Goal: Information Seeking & Learning: Learn about a topic

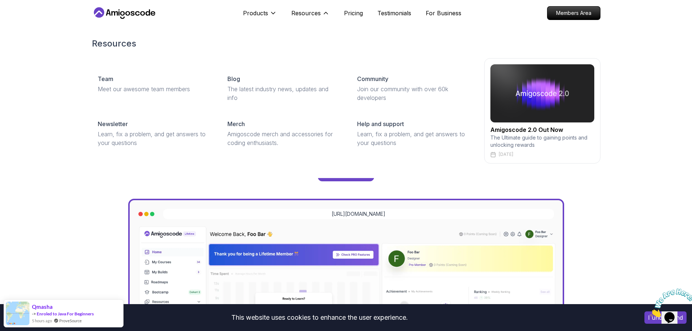
click at [663, 91] on div "Resources Team Meet our awesome team members Blog The latest industry news, upd…" at bounding box center [346, 100] width 692 height 155
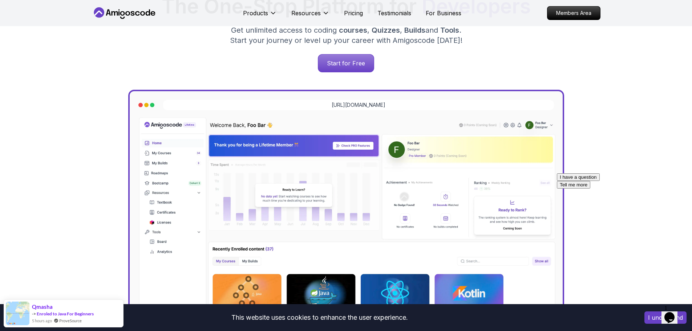
scroll to position [327, 0]
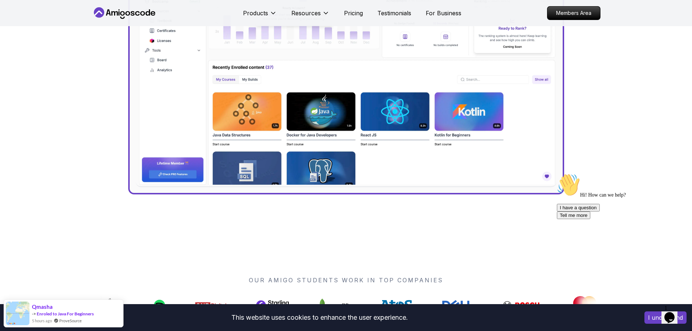
click at [323, 129] on img at bounding box center [345, 60] width 421 height 253
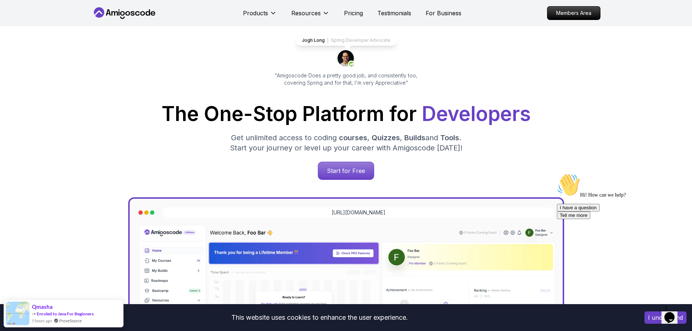
scroll to position [36, 0]
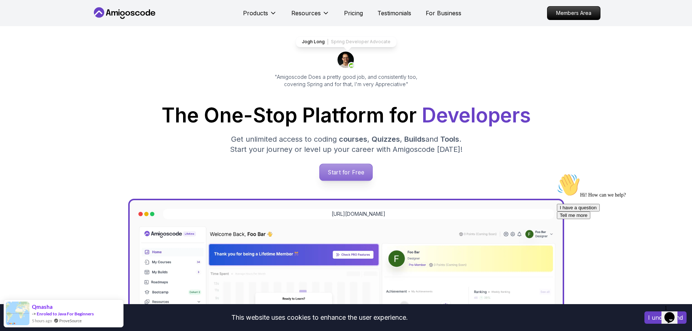
click at [352, 173] on p "Start for Free" at bounding box center [346, 172] width 53 height 17
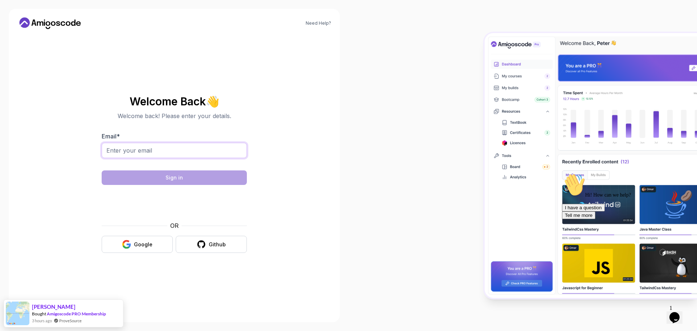
click at [209, 150] on input "Email *" at bounding box center [174, 150] width 145 height 15
click at [452, 108] on body "Need Help? Welcome Back 👋 Welcome back! Please enter your details. Email * Sign…" at bounding box center [348, 165] width 697 height 331
click at [147, 153] on input "Email *" at bounding box center [174, 150] width 145 height 15
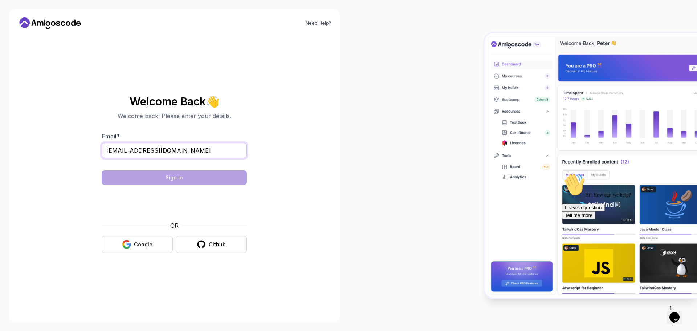
type input "m.a.balabel@gmail.com"
click at [211, 144] on input "m.a.balabel@gmail.com" at bounding box center [174, 150] width 145 height 15
click at [88, 158] on section "Welcome Back 👋 Welcome back! Please enter your details. Email * m.a.balabel@gma…" at bounding box center [174, 174] width 244 height 172
click at [111, 153] on input "m.a.balabel@gmail.com" at bounding box center [174, 150] width 145 height 15
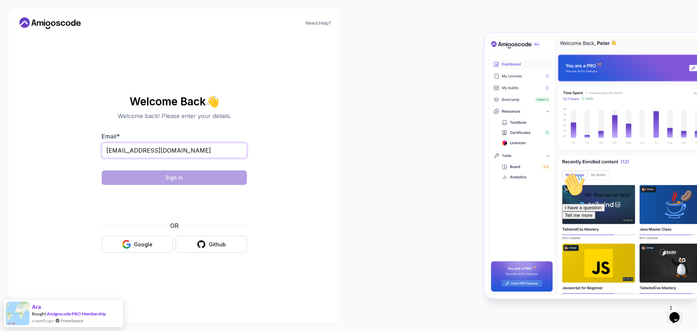
click at [183, 151] on input "m.a.balabel@gmail.com" at bounding box center [174, 150] width 145 height 15
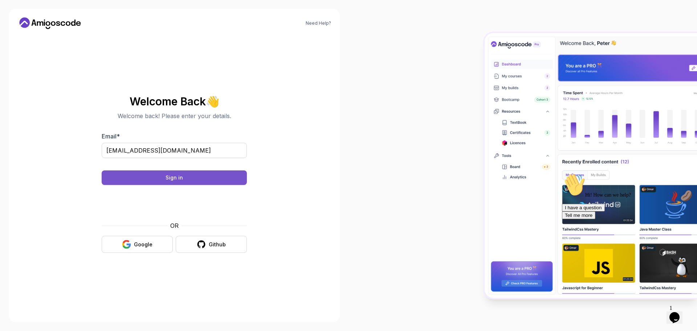
click at [178, 182] on button "Sign in" at bounding box center [174, 177] width 145 height 15
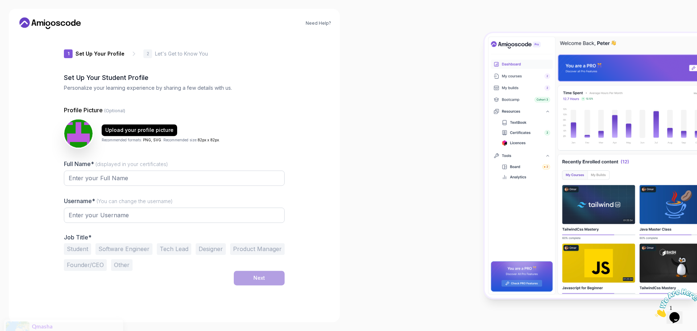
type input "gentlesquirrel3f927"
click at [167, 180] on input "Full Name* (displayed in your certificates)" at bounding box center [174, 178] width 221 height 15
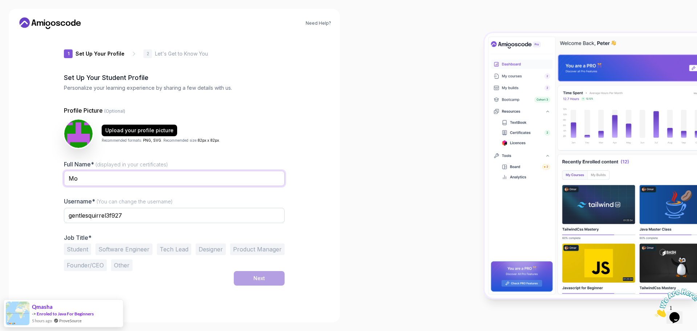
type input "M"
type input "Mohamed Adel Balabel"
click at [151, 216] on input "gentlesquirrel3f927" at bounding box center [174, 215] width 221 height 15
type input "MohamedAdelBalabel"
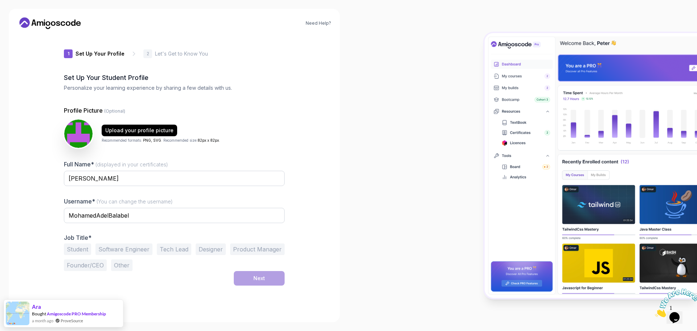
click at [119, 252] on button "Software Engineer" at bounding box center [124, 249] width 57 height 12
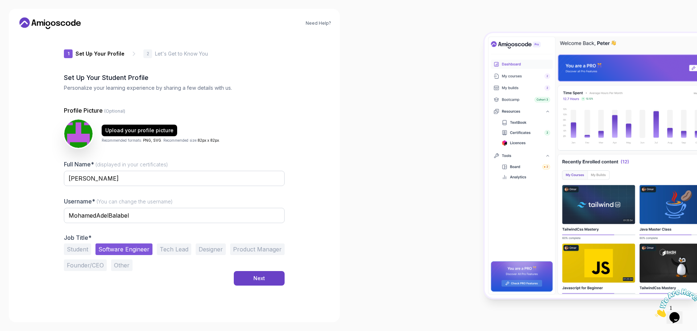
click at [116, 263] on button "Other" at bounding box center [121, 265] width 21 height 12
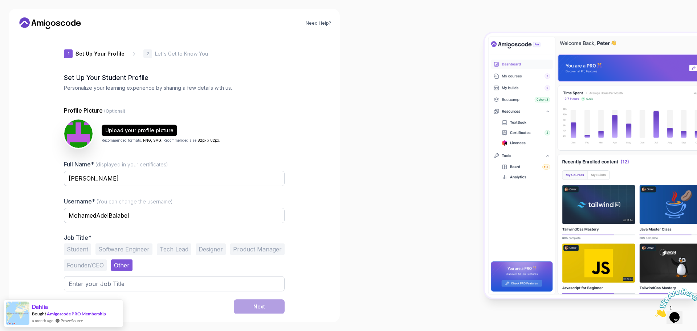
click at [131, 252] on button "Software Engineer" at bounding box center [124, 249] width 57 height 12
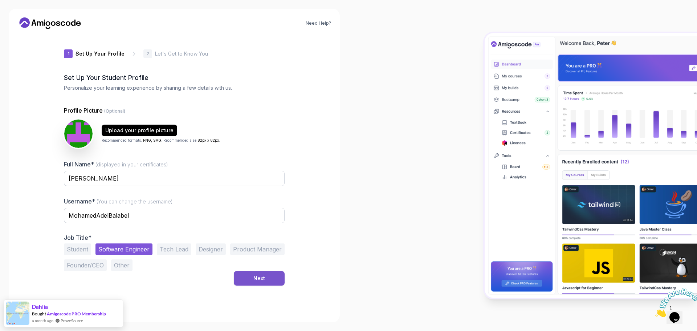
click at [255, 284] on button "Next" at bounding box center [259, 278] width 51 height 15
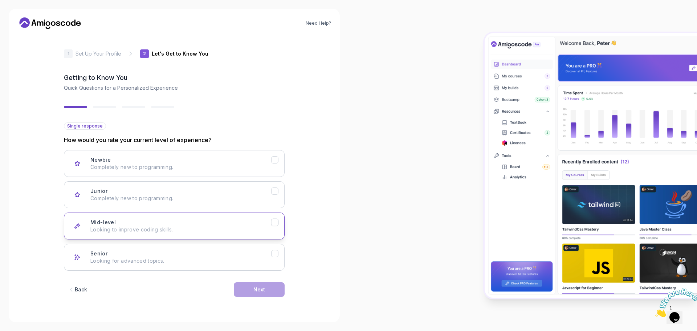
click at [150, 224] on div "Mid-level Looking to improve coding skills." at bounding box center [180, 226] width 181 height 15
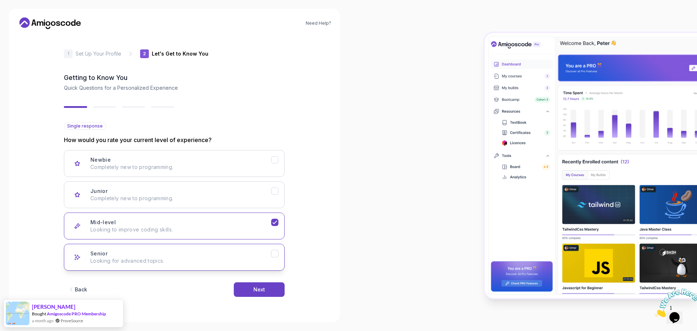
click at [274, 252] on icon "Senior" at bounding box center [275, 253] width 7 height 7
drag, startPoint x: 262, startPoint y: 285, endPoint x: 250, endPoint y: 244, distance: 41.9
click at [251, 247] on div "Single response How would you rate your current level of experience? Newbie Com…" at bounding box center [174, 215] width 221 height 186
click at [195, 227] on p "Looking to improve coding skills." at bounding box center [180, 229] width 181 height 7
click at [196, 259] on p "Looking for advanced topics." at bounding box center [180, 260] width 181 height 7
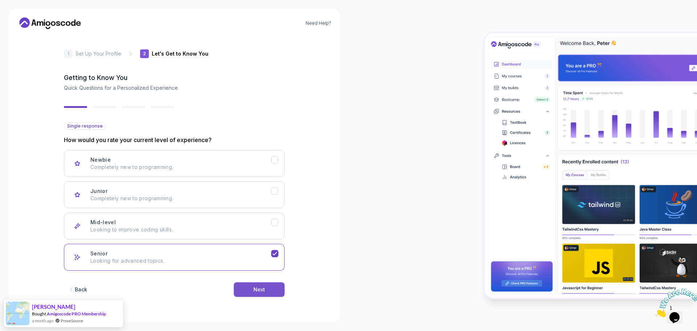
click at [258, 290] on div "Next" at bounding box center [260, 289] width 12 height 7
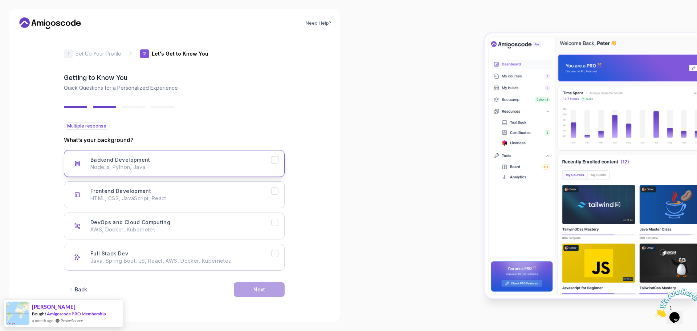
click at [171, 166] on p "Node.js, Python, Java" at bounding box center [180, 166] width 181 height 7
click at [248, 258] on p "Java, Spring Boot, JS, React, AWS, Docker, Kubernetes" at bounding box center [180, 260] width 181 height 7
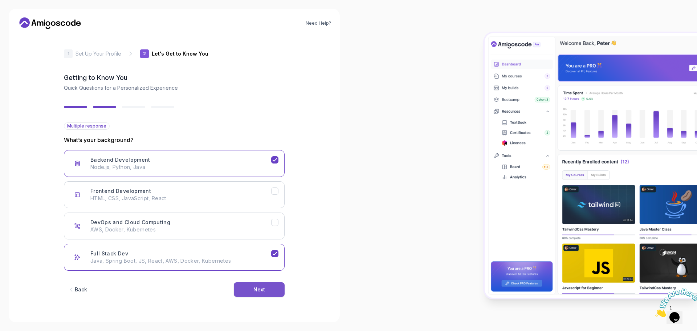
click at [260, 289] on div "Next" at bounding box center [260, 289] width 12 height 7
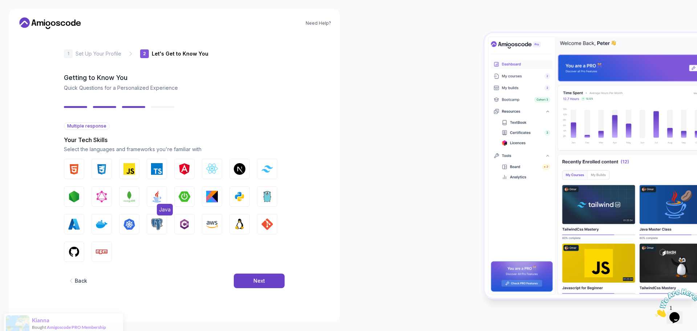
click at [159, 197] on img "button" at bounding box center [157, 197] width 12 height 12
click at [179, 196] on img "button" at bounding box center [185, 197] width 12 height 12
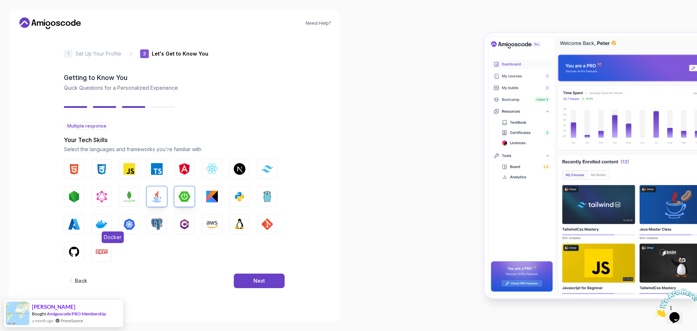
click at [93, 226] on button "Docker" at bounding box center [102, 224] width 20 height 20
click at [158, 225] on img "button" at bounding box center [157, 224] width 12 height 12
click at [257, 283] on div "Next" at bounding box center [260, 280] width 12 height 7
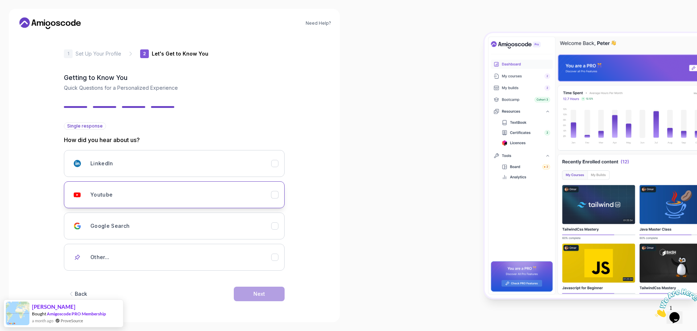
click at [143, 186] on button "Youtube" at bounding box center [174, 194] width 221 height 27
click at [141, 163] on div "LinkedIn" at bounding box center [180, 163] width 181 height 15
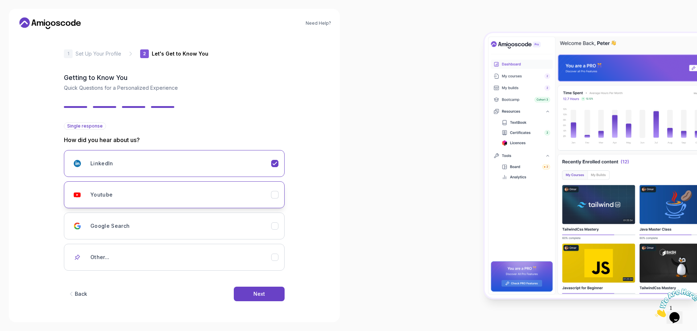
click at [124, 200] on div "Youtube" at bounding box center [180, 194] width 181 height 15
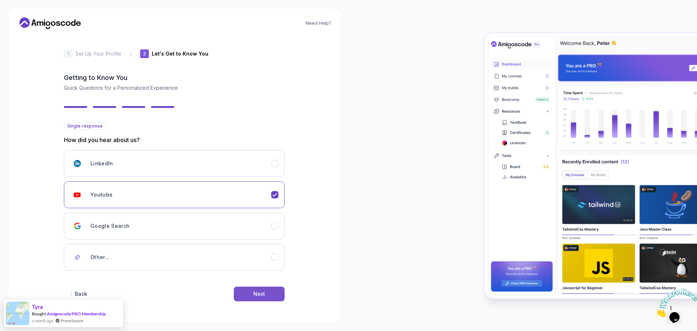
click at [271, 295] on button "Next" at bounding box center [259, 294] width 51 height 15
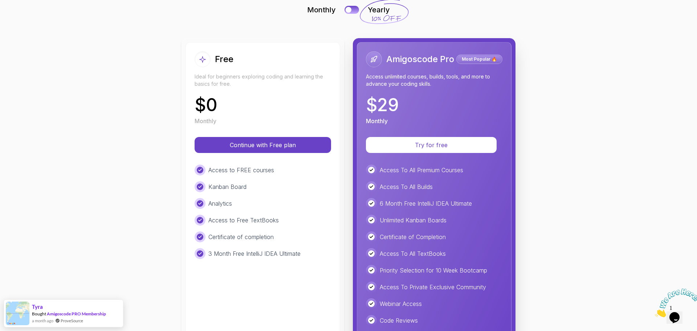
scroll to position [49, 0]
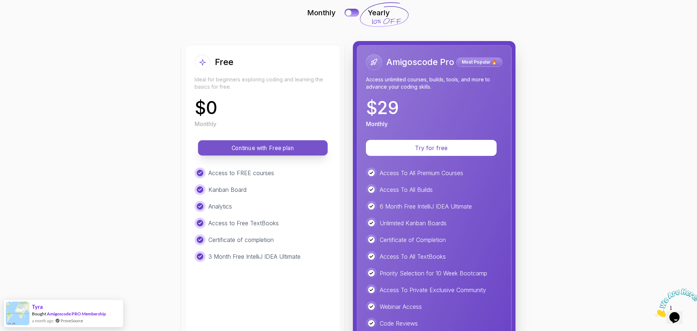
click at [293, 149] on p "Continue with Free plan" at bounding box center [262, 148] width 113 height 8
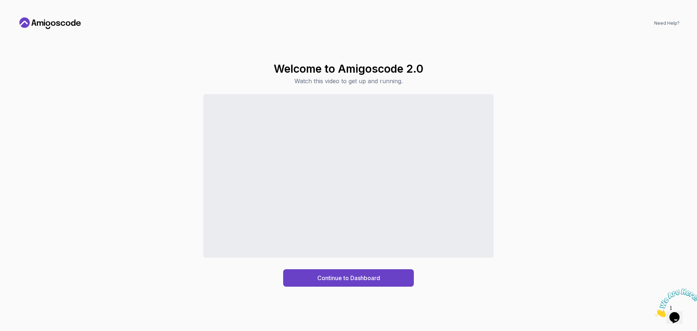
click at [312, 264] on div "Continue to Dashboard" at bounding box center [348, 190] width 663 height 193
click at [315, 268] on div "Continue to Dashboard" at bounding box center [348, 190] width 663 height 193
click at [316, 275] on button "Continue to Dashboard" at bounding box center [348, 277] width 131 height 17
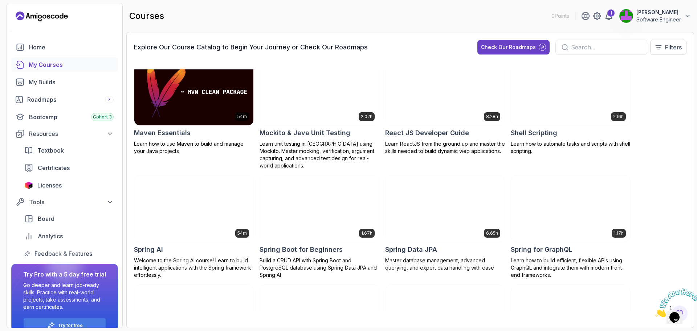
scroll to position [908, 0]
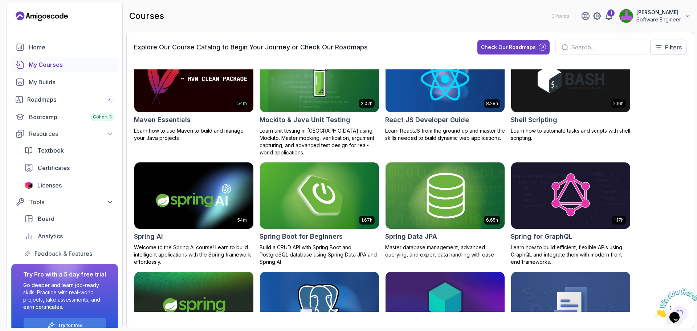
click at [306, 191] on img at bounding box center [319, 196] width 125 height 70
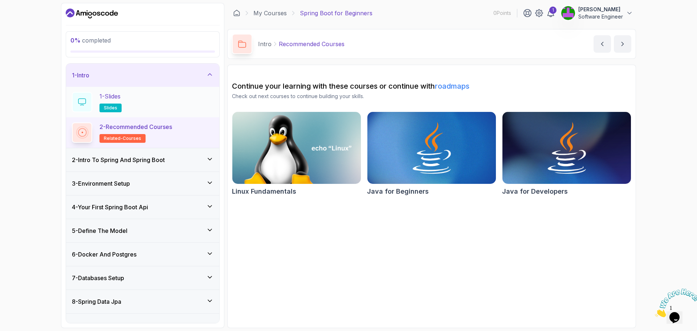
click at [111, 97] on p "1 - Slides" at bounding box center [110, 96] width 21 height 9
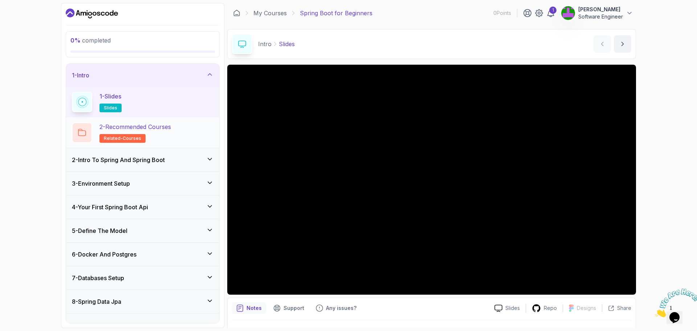
click at [166, 133] on h2 "2 - Recommended Courses related-courses" at bounding box center [136, 132] width 72 height 20
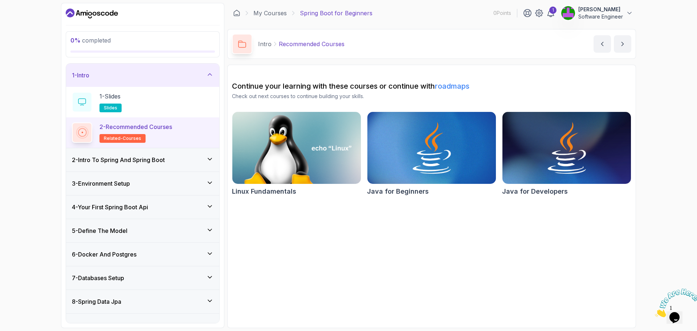
click at [149, 158] on h3 "2 - Intro To Spring And Spring Boot" at bounding box center [118, 159] width 93 height 9
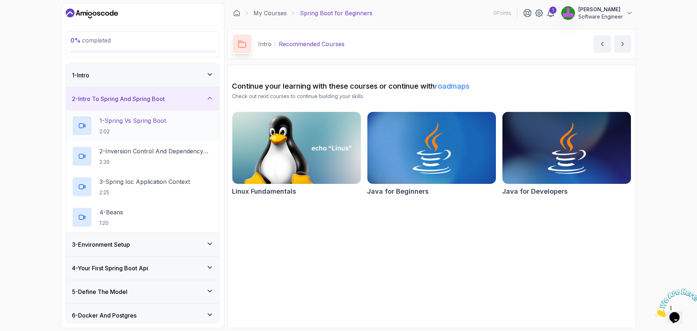
click at [161, 122] on p "1 - Spring Vs Spring Boot" at bounding box center [133, 120] width 66 height 9
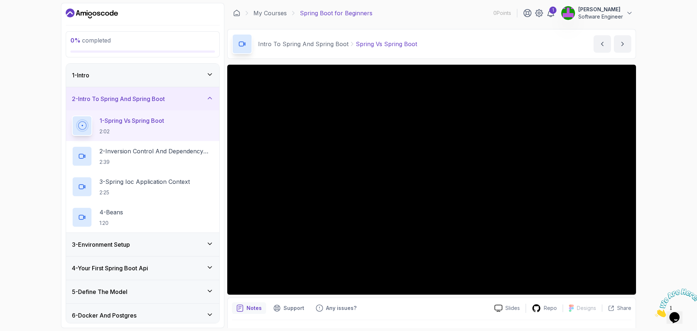
click at [432, 181] on div at bounding box center [431, 180] width 409 height 230
click at [145, 122] on p "1 - Spring Vs Spring Boot" at bounding box center [132, 120] width 65 height 9
click at [131, 96] on h3 "2 - Intro To Spring And Spring Boot" at bounding box center [118, 98] width 93 height 9
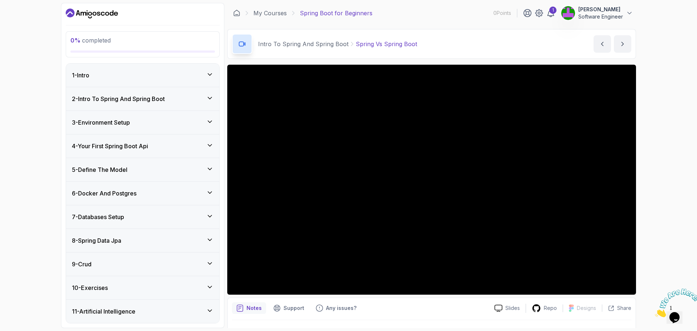
click at [131, 96] on h3 "2 - Intro To Spring And Spring Boot" at bounding box center [118, 98] width 93 height 9
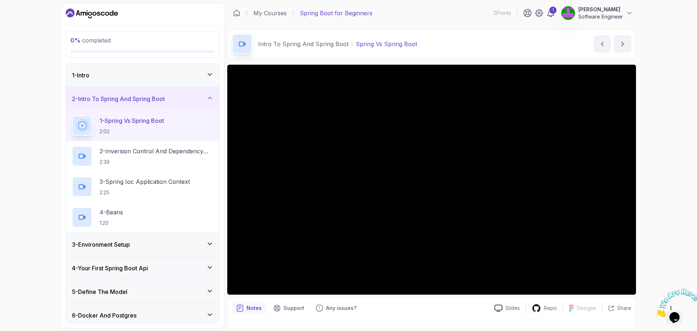
click at [134, 130] on p "2:02" at bounding box center [132, 131] width 65 height 7
click at [118, 158] on p "2:39" at bounding box center [157, 161] width 114 height 7
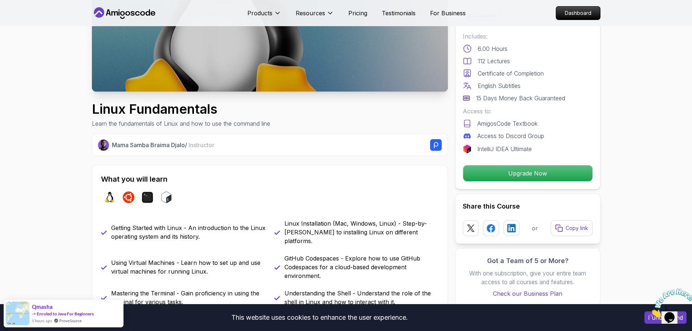
scroll to position [145, 0]
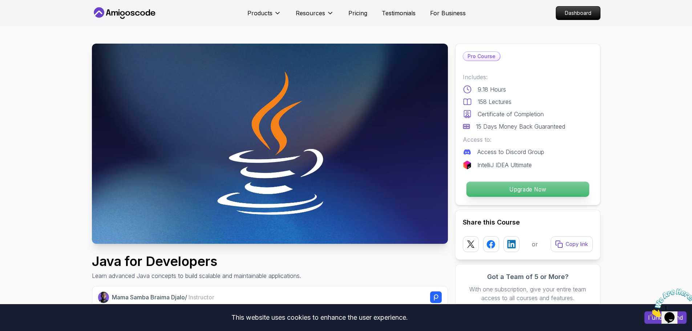
click at [561, 197] on div "Upgrade Now" at bounding box center [528, 189] width 130 height 17
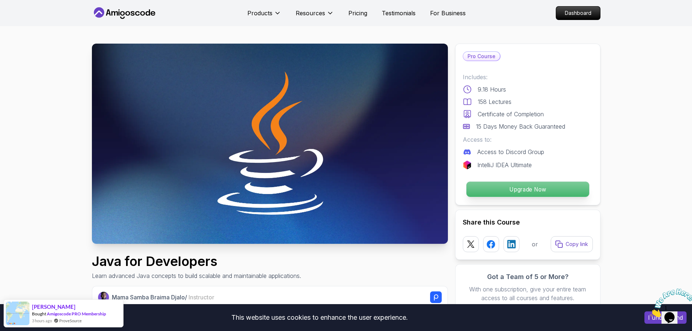
click at [532, 187] on p "Upgrade Now" at bounding box center [527, 189] width 123 height 15
click at [296, 125] on img at bounding box center [270, 144] width 356 height 200
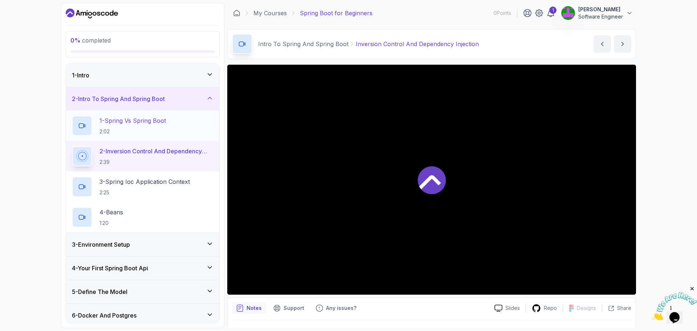
click at [146, 120] on p "1 - Spring Vs Spring Boot" at bounding box center [133, 120] width 66 height 9
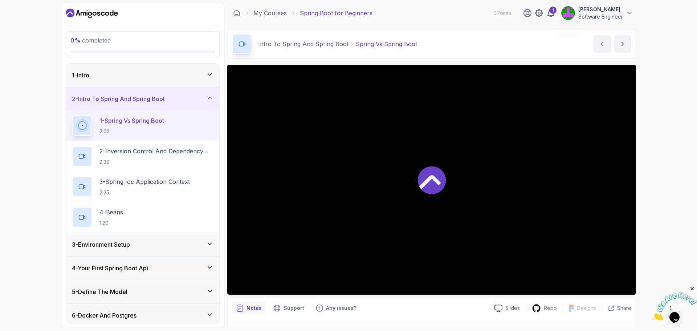
click at [194, 247] on div "3 - Environment Setup" at bounding box center [143, 244] width 142 height 9
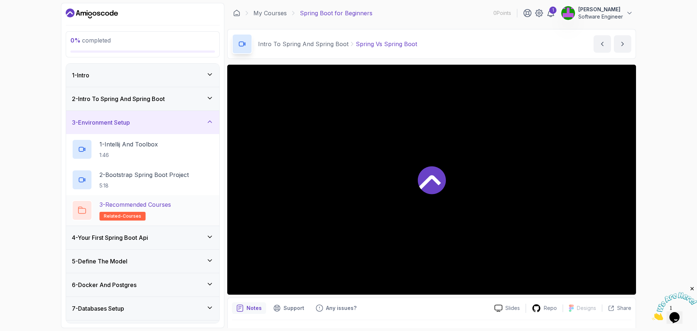
click at [187, 210] on div "3 - Recommended Courses related-courses" at bounding box center [143, 210] width 142 height 20
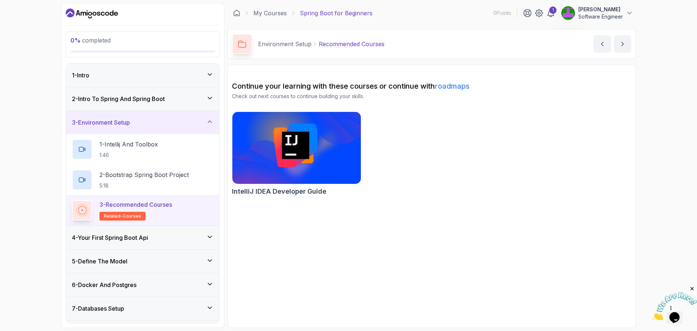
click at [175, 230] on div "4 - Your First Spring Boot Api" at bounding box center [142, 237] width 153 height 23
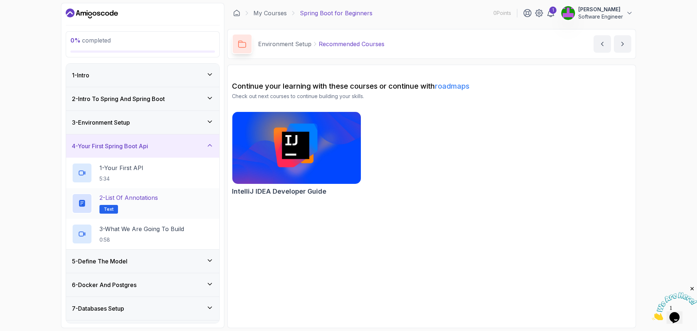
click at [174, 202] on div "2 - List of Annotations Text" at bounding box center [143, 203] width 142 height 20
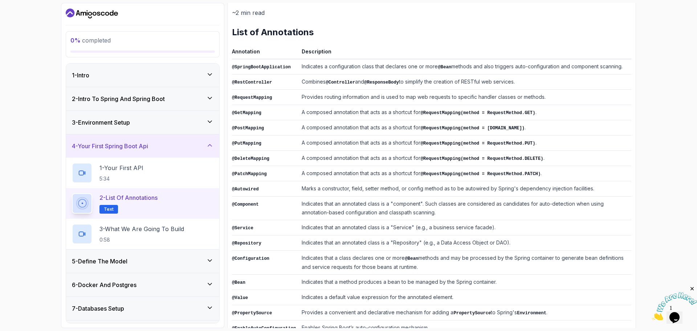
scroll to position [106, 0]
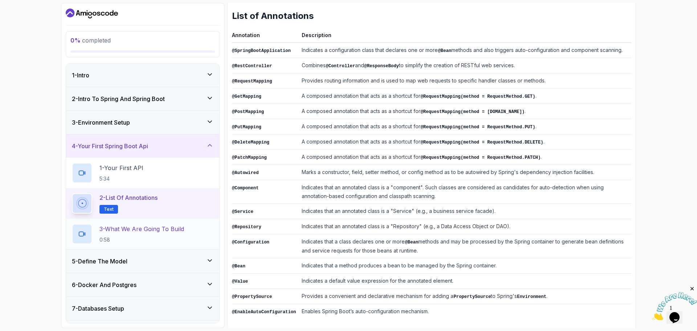
click at [168, 232] on p "3 - What We Are Going To Build" at bounding box center [142, 228] width 85 height 9
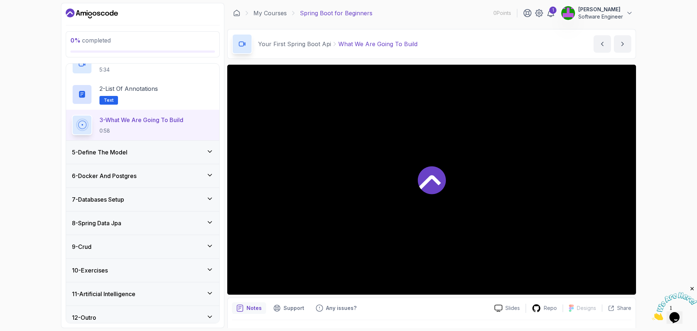
scroll to position [115, 0]
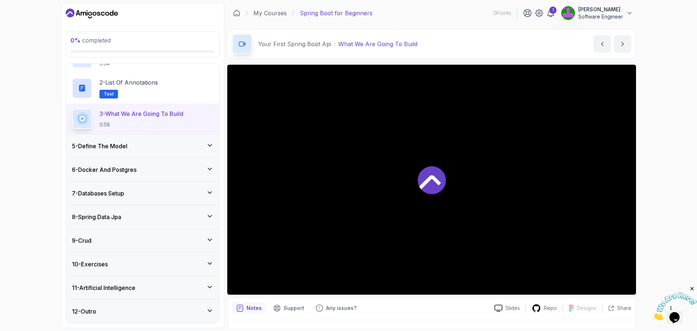
click at [430, 182] on icon at bounding box center [432, 180] width 28 height 28
click at [430, 158] on div at bounding box center [431, 180] width 409 height 230
click at [430, 157] on div at bounding box center [431, 180] width 409 height 230
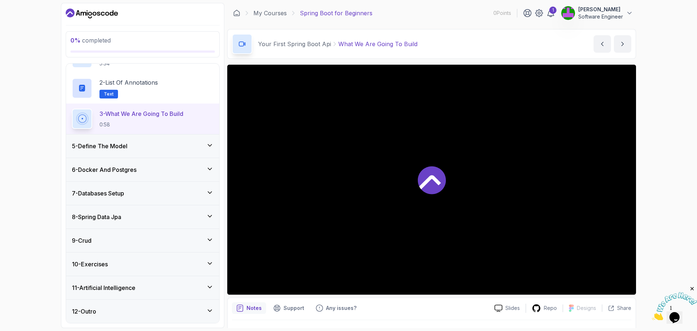
drag, startPoint x: 331, startPoint y: 97, endPoint x: 380, endPoint y: 33, distance: 80.5
click at [331, 96] on div at bounding box center [431, 180] width 409 height 230
click at [365, 42] on p "What We Are Going To Build" at bounding box center [378, 44] width 79 height 9
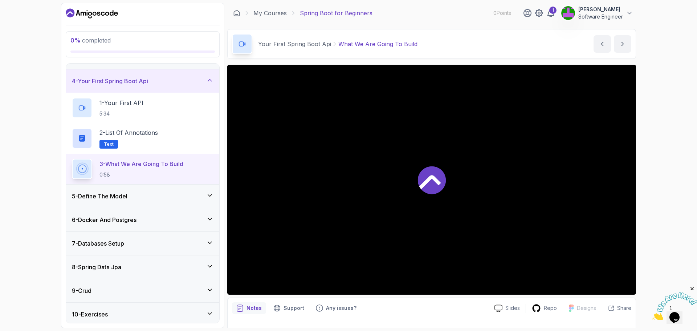
scroll to position [0, 0]
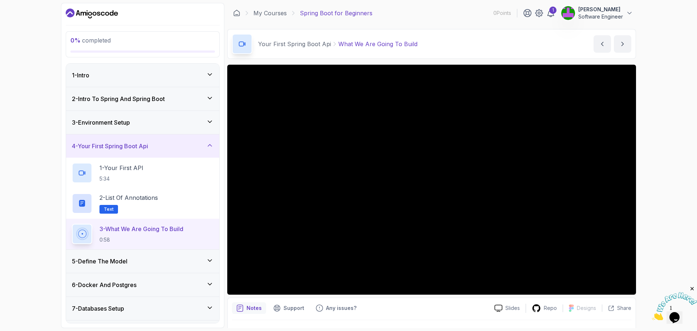
click at [126, 44] on p "0 % completed" at bounding box center [142, 40] width 145 height 9
click at [119, 85] on div "1 - Intro" at bounding box center [142, 75] width 153 height 23
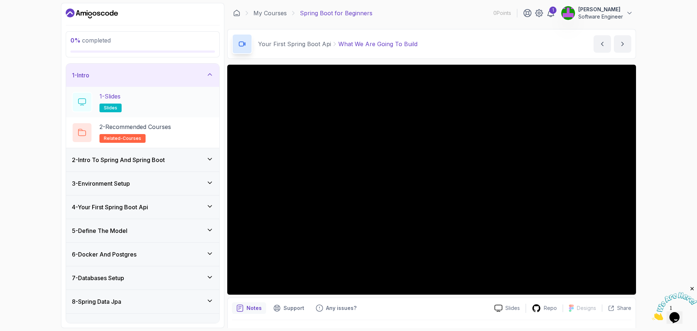
click at [112, 107] on span "slides" at bounding box center [110, 108] width 13 height 6
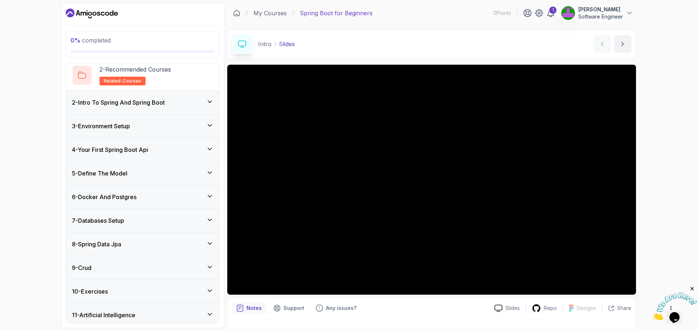
scroll to position [58, 0]
click at [186, 104] on div "2 - Intro To Spring And Spring Boot" at bounding box center [143, 101] width 142 height 9
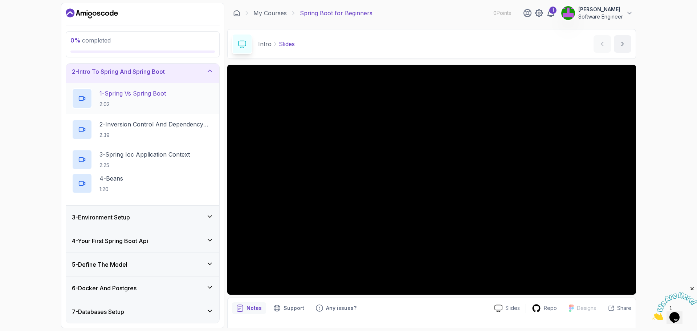
scroll to position [24, 0]
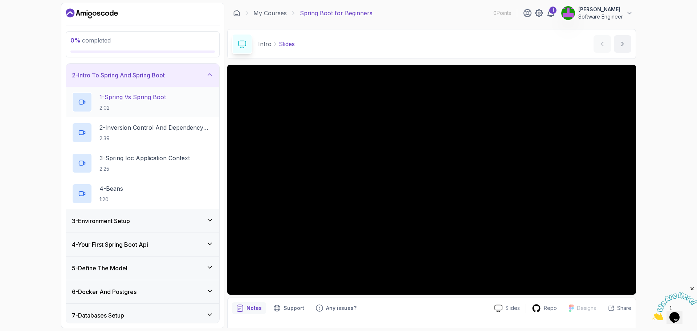
click at [150, 96] on p "1 - Spring Vs Spring Boot" at bounding box center [133, 97] width 66 height 9
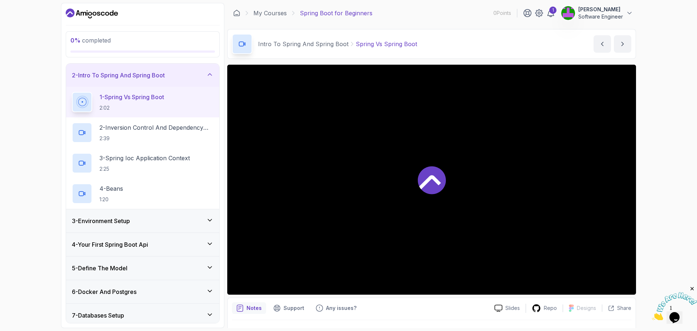
click at [437, 179] on icon at bounding box center [431, 182] width 22 height 14
click at [376, 143] on div at bounding box center [431, 180] width 409 height 230
click at [503, 306] on icon at bounding box center [499, 308] width 8 height 8
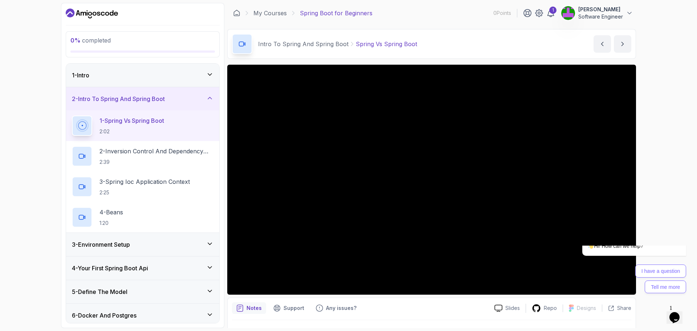
click at [114, 118] on p "1 - Spring Vs Spring Boot" at bounding box center [132, 120] width 65 height 9
click at [370, 152] on div at bounding box center [431, 180] width 409 height 230
click at [679, 319] on button "Opens Chat This icon Opens the chat window." at bounding box center [675, 317] width 16 height 12
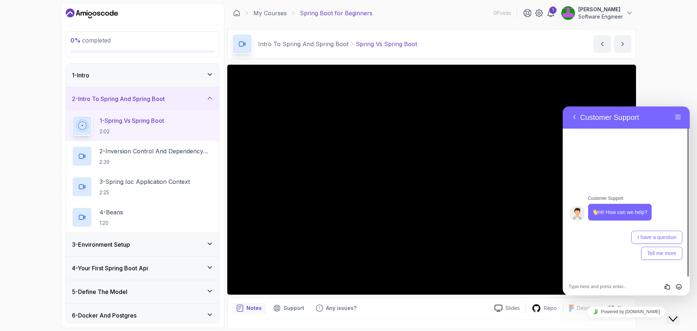
click at [677, 316] on icon "Close Chat This icon closes the chat window." at bounding box center [673, 319] width 9 height 9
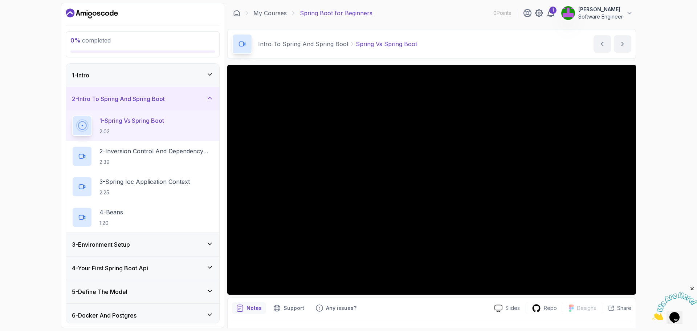
click at [211, 95] on icon at bounding box center [209, 97] width 7 height 7
